Goal: Task Accomplishment & Management: Manage account settings

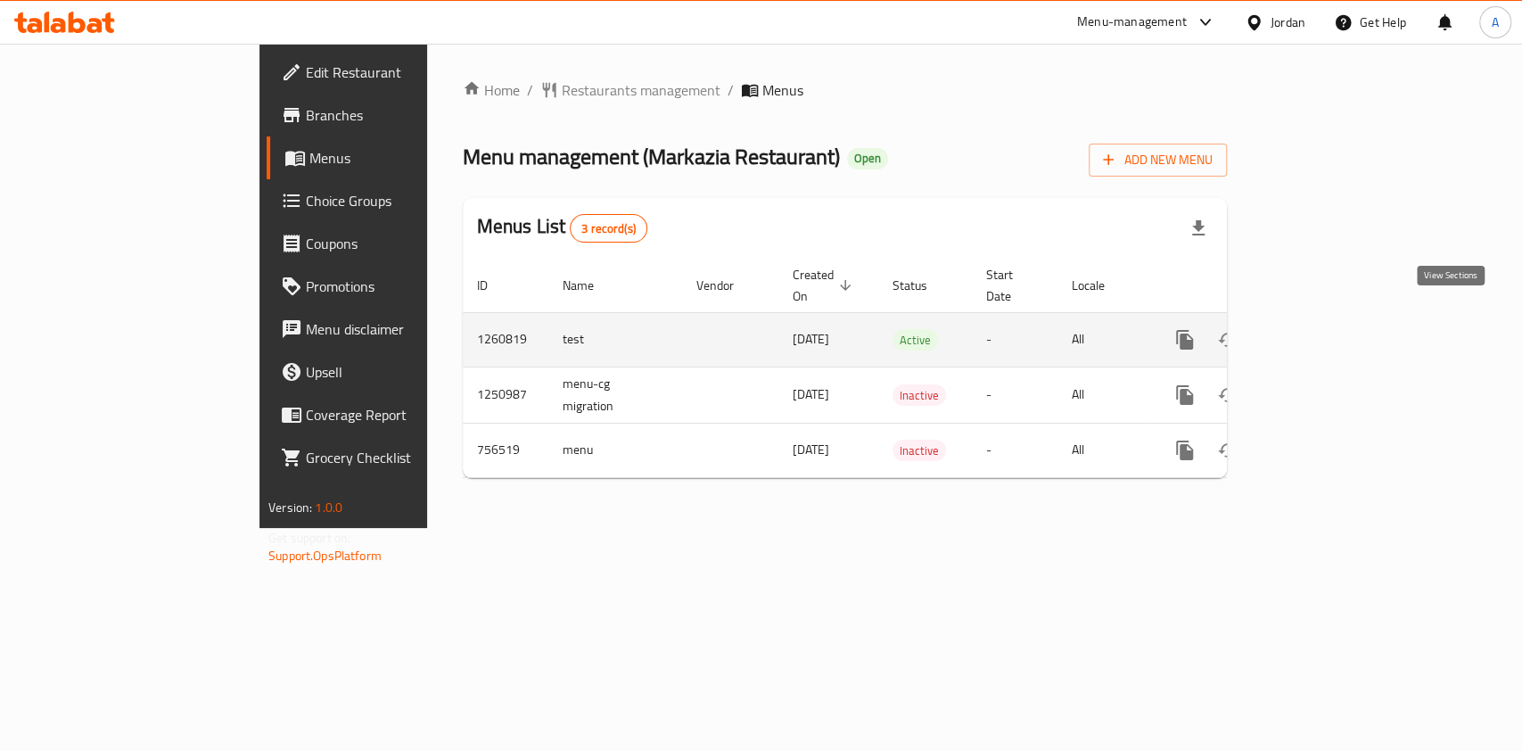
click at [1322, 332] on icon "enhanced table" at bounding box center [1314, 340] width 16 height 16
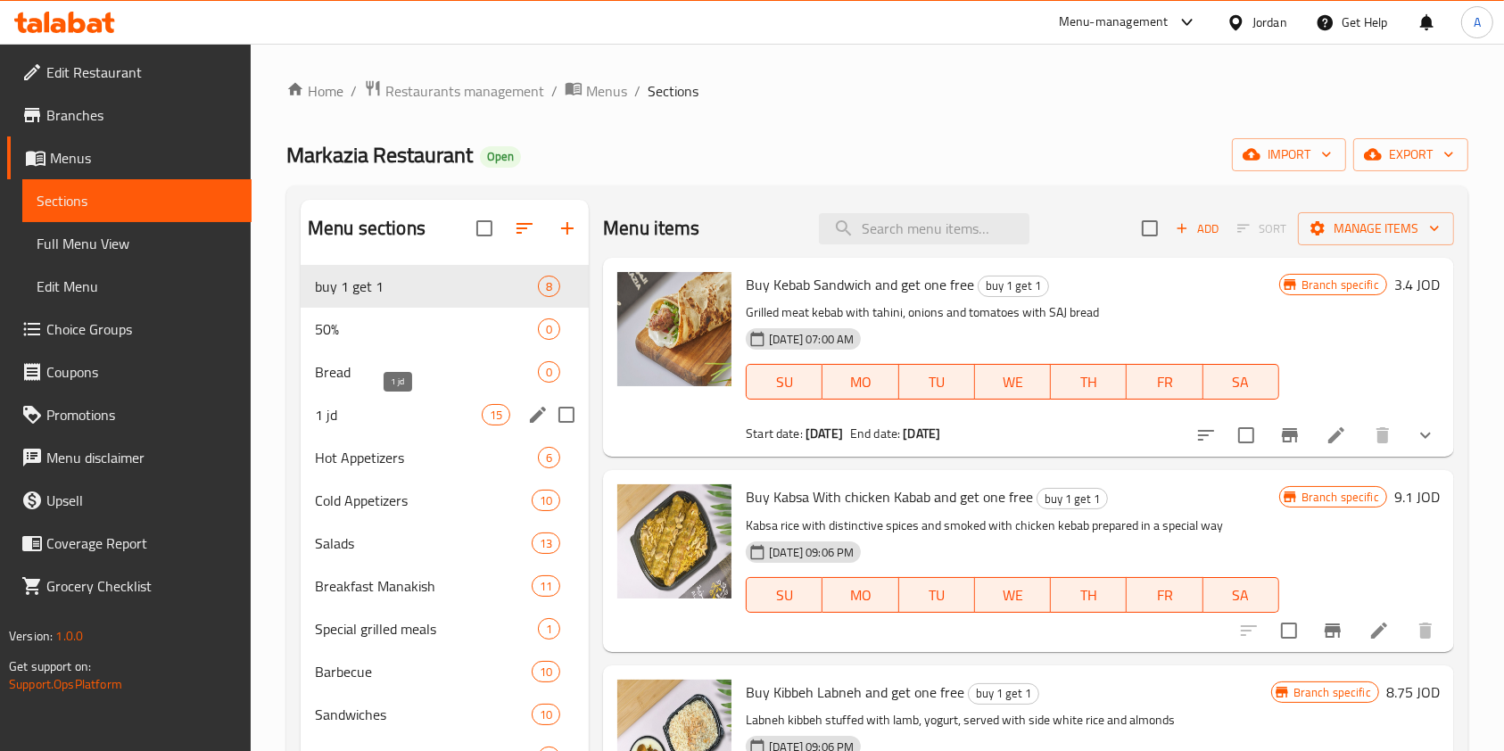
click at [396, 410] on span "1 jd" at bounding box center [398, 414] width 167 height 21
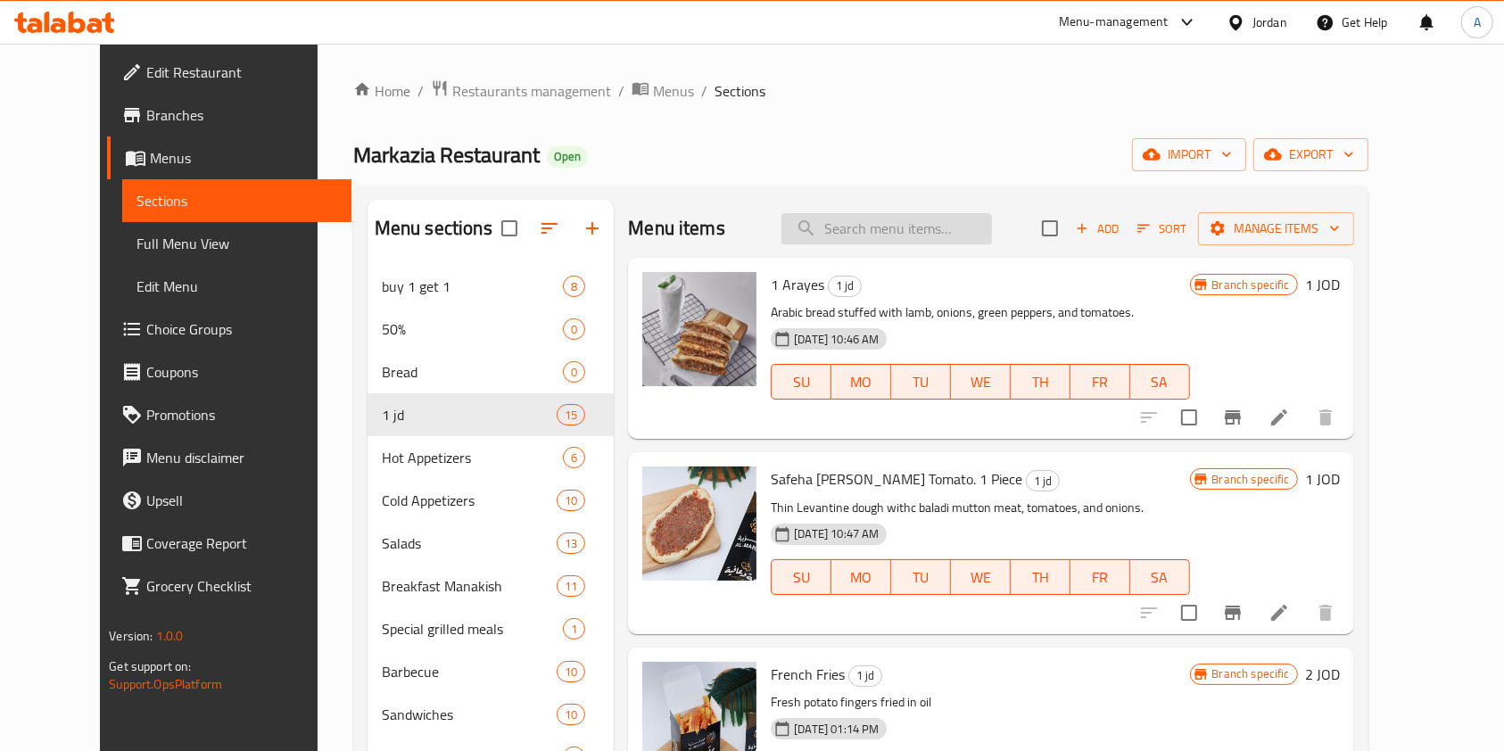
click at [889, 225] on input "search" at bounding box center [886, 228] width 210 height 31
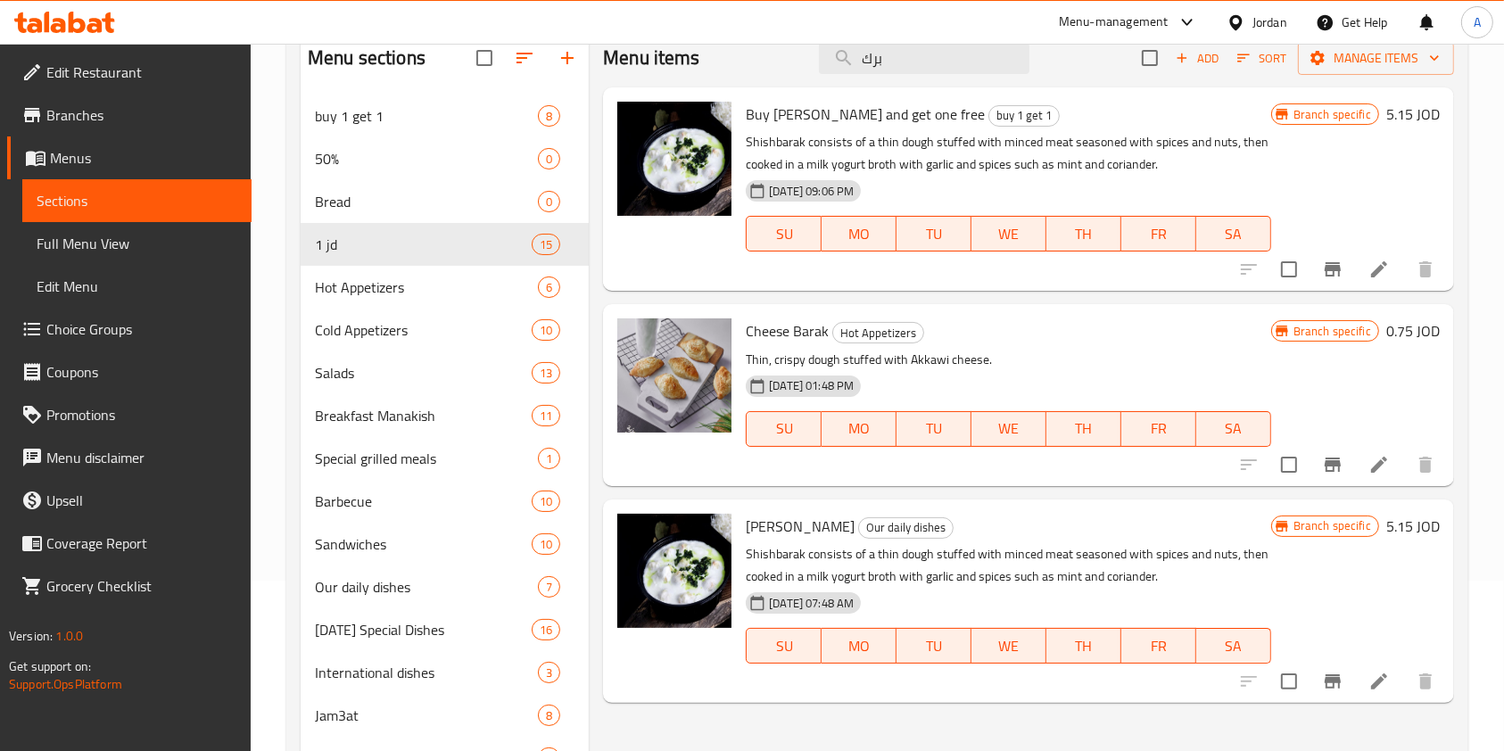
scroll to position [171, 0]
type input "برك"
click at [1328, 464] on icon "Branch-specific-item" at bounding box center [1332, 464] width 16 height 14
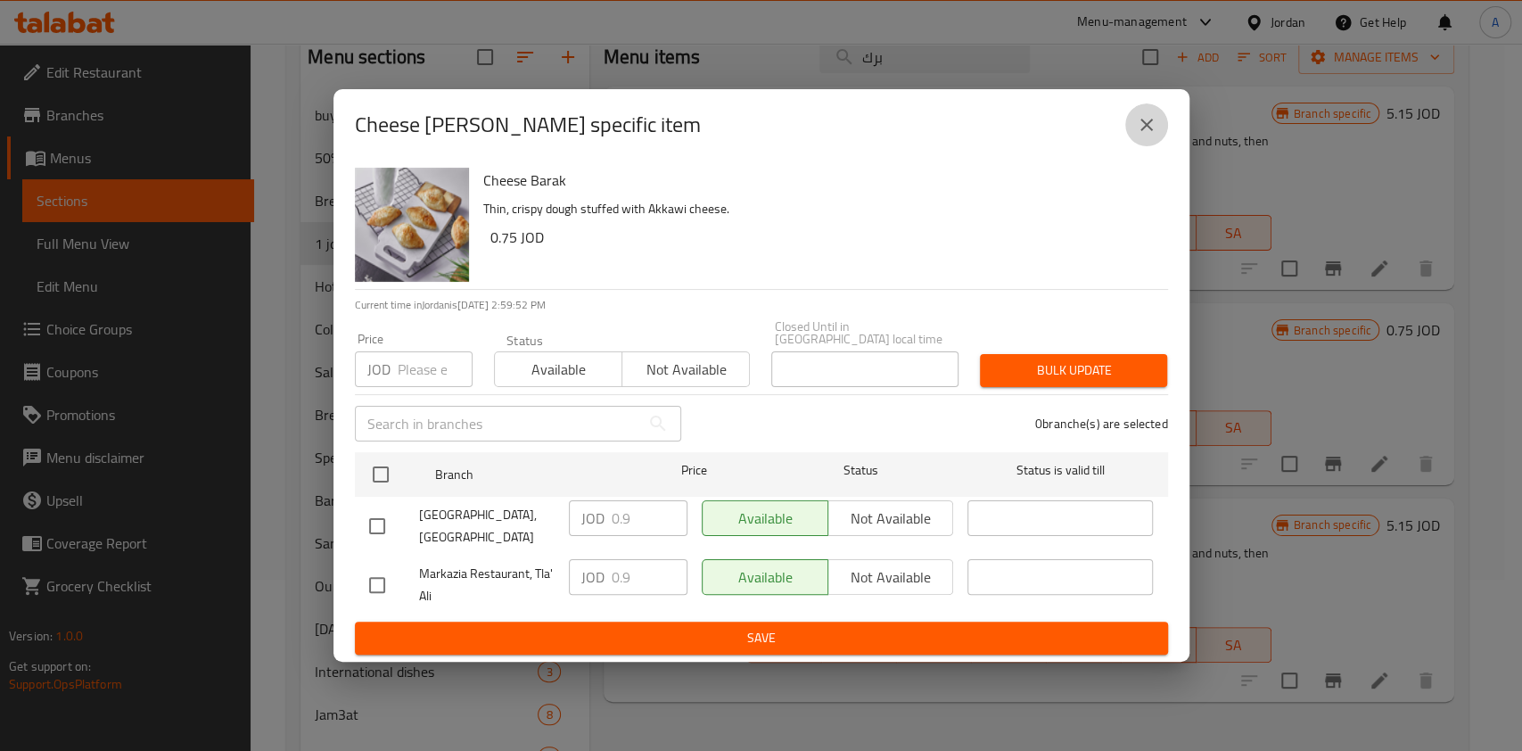
click at [1149, 136] on icon "close" at bounding box center [1146, 124] width 21 height 21
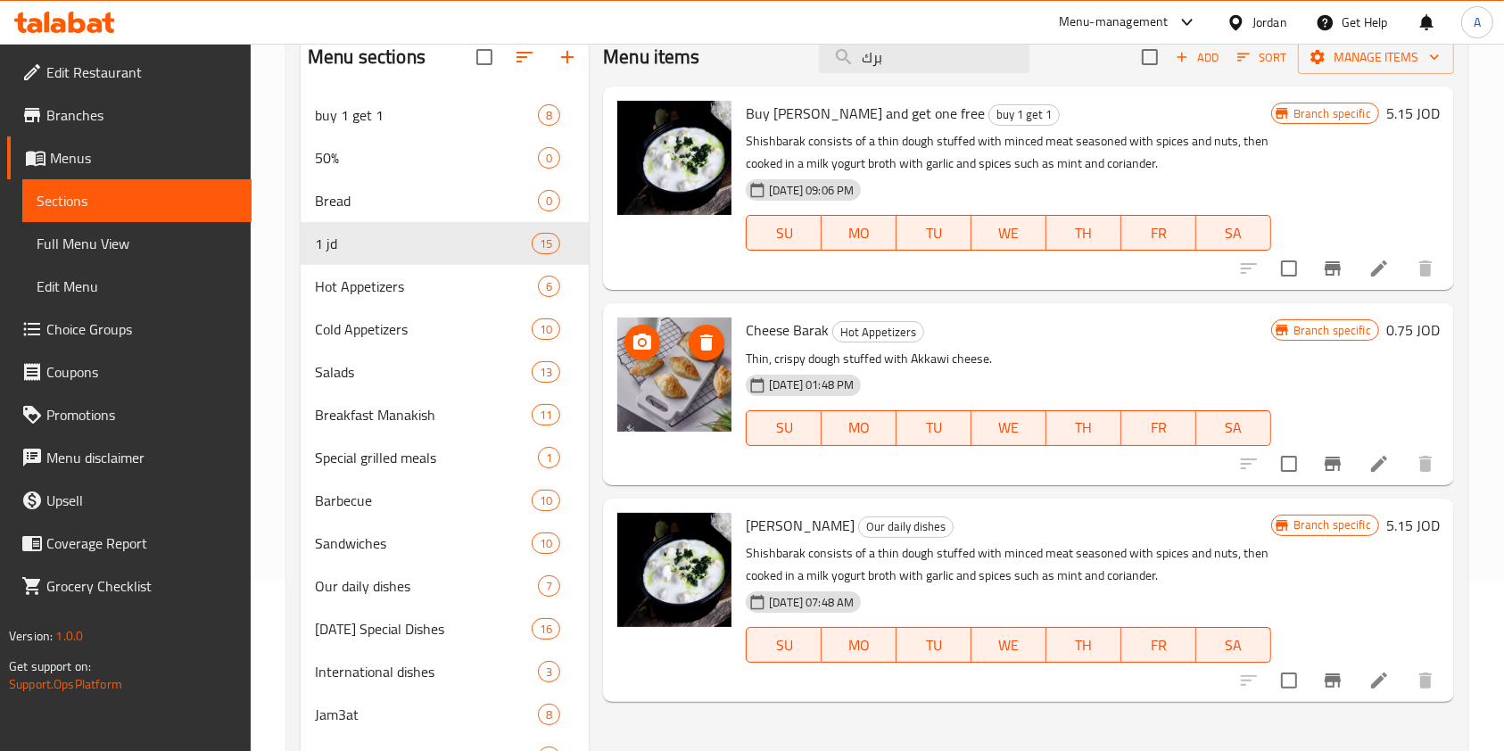
click at [671, 388] on img at bounding box center [674, 374] width 114 height 114
click at [1386, 463] on icon at bounding box center [1378, 463] width 21 height 21
